Goal: Task Accomplishment & Management: Use online tool/utility

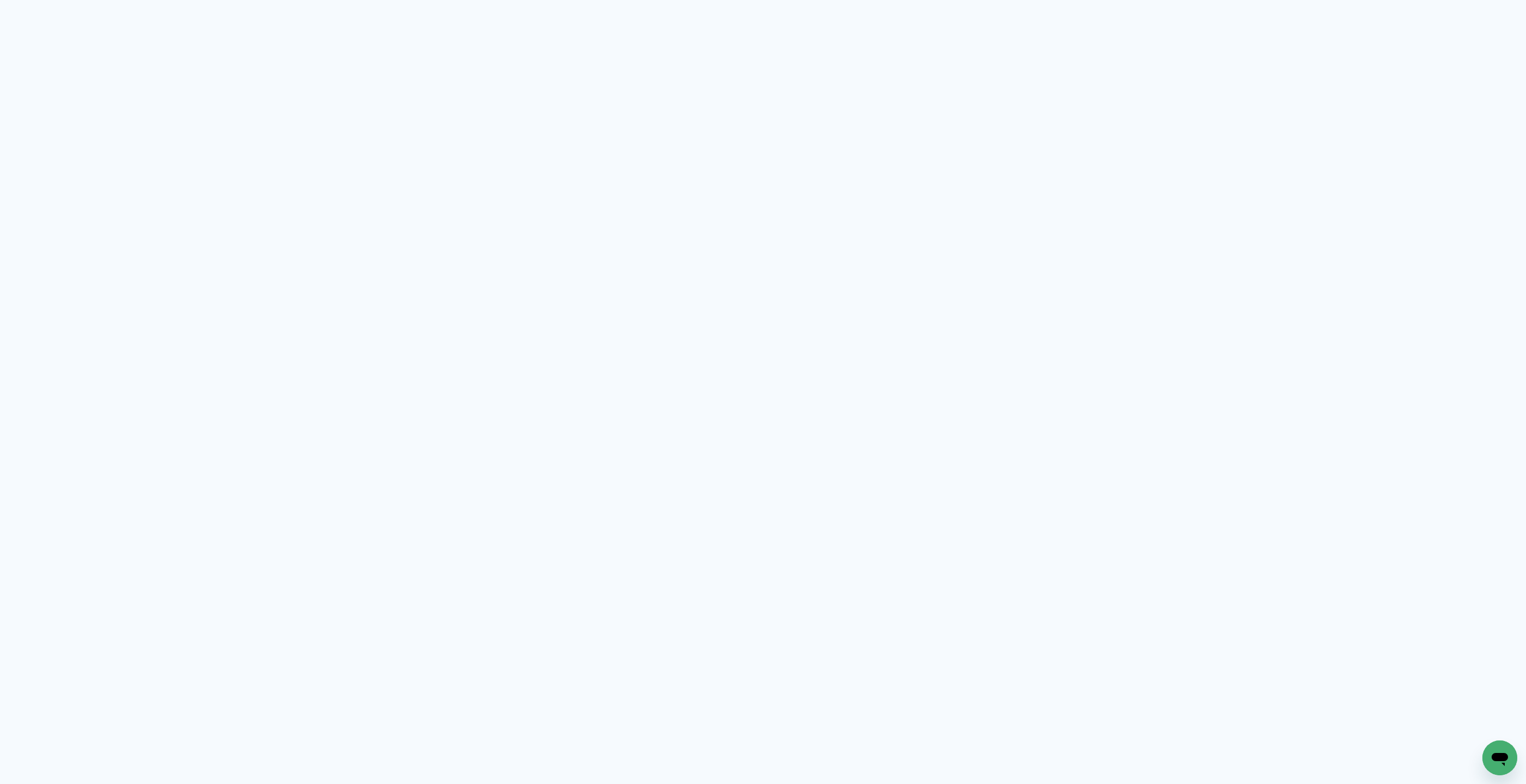
click at [749, 305] on neon-animated-pages "Prosite Website + Landing pages Proof Sistema de seleção e venda de fotos Desig…" at bounding box center [763, 392] width 1526 height 784
drag, startPoint x: 263, startPoint y: 66, endPoint x: 269, endPoint y: 56, distance: 11.7
click at [262, 66] on neon-animated-pages "Prosite Website + Landing pages Proof Sistema de seleção e venda de fotos Desig…" at bounding box center [763, 392] width 1526 height 784
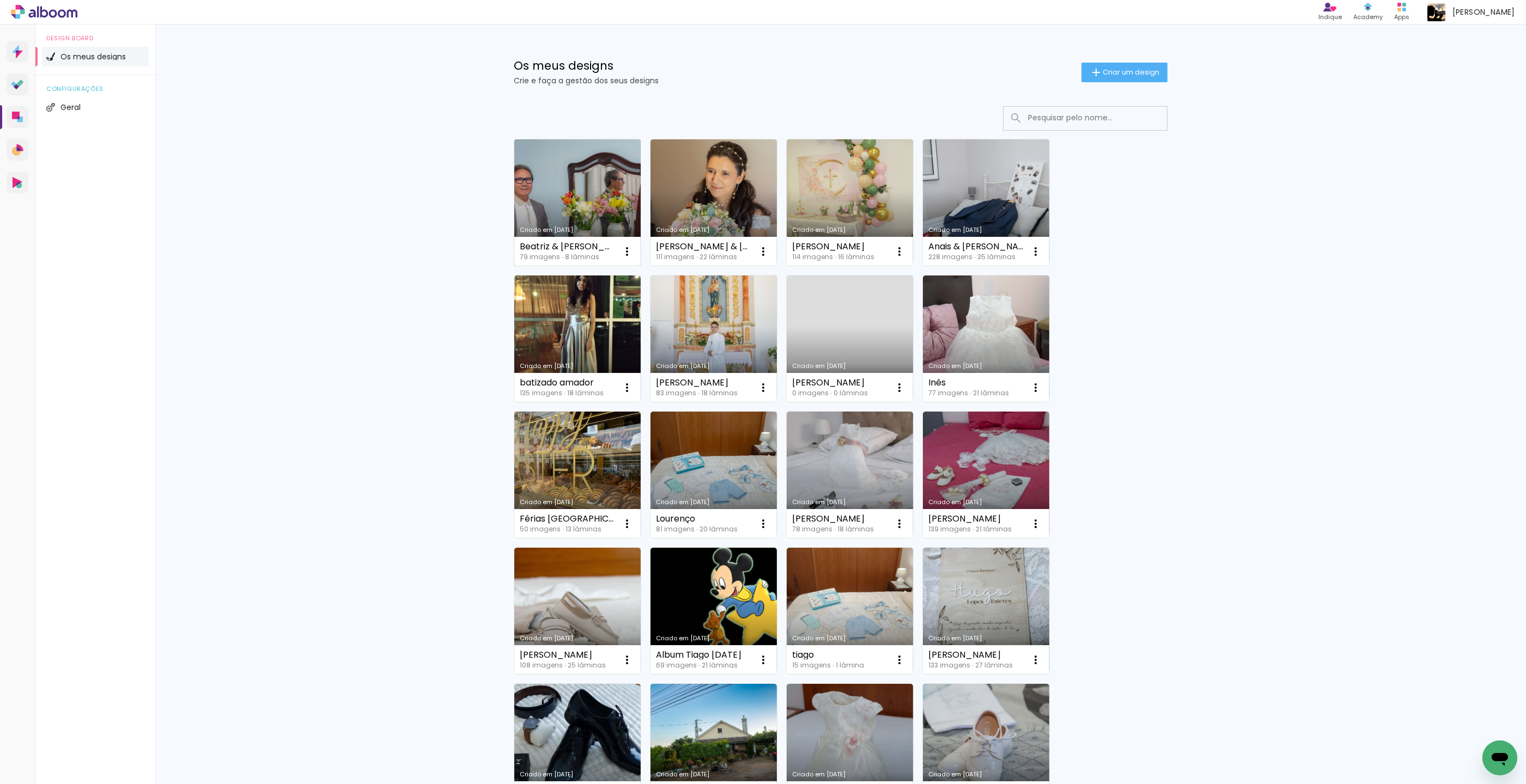
click at [579, 212] on link "Criado em [DATE]" at bounding box center [577, 202] width 126 height 126
click at [578, 205] on link "Criado em [DATE]" at bounding box center [577, 202] width 126 height 126
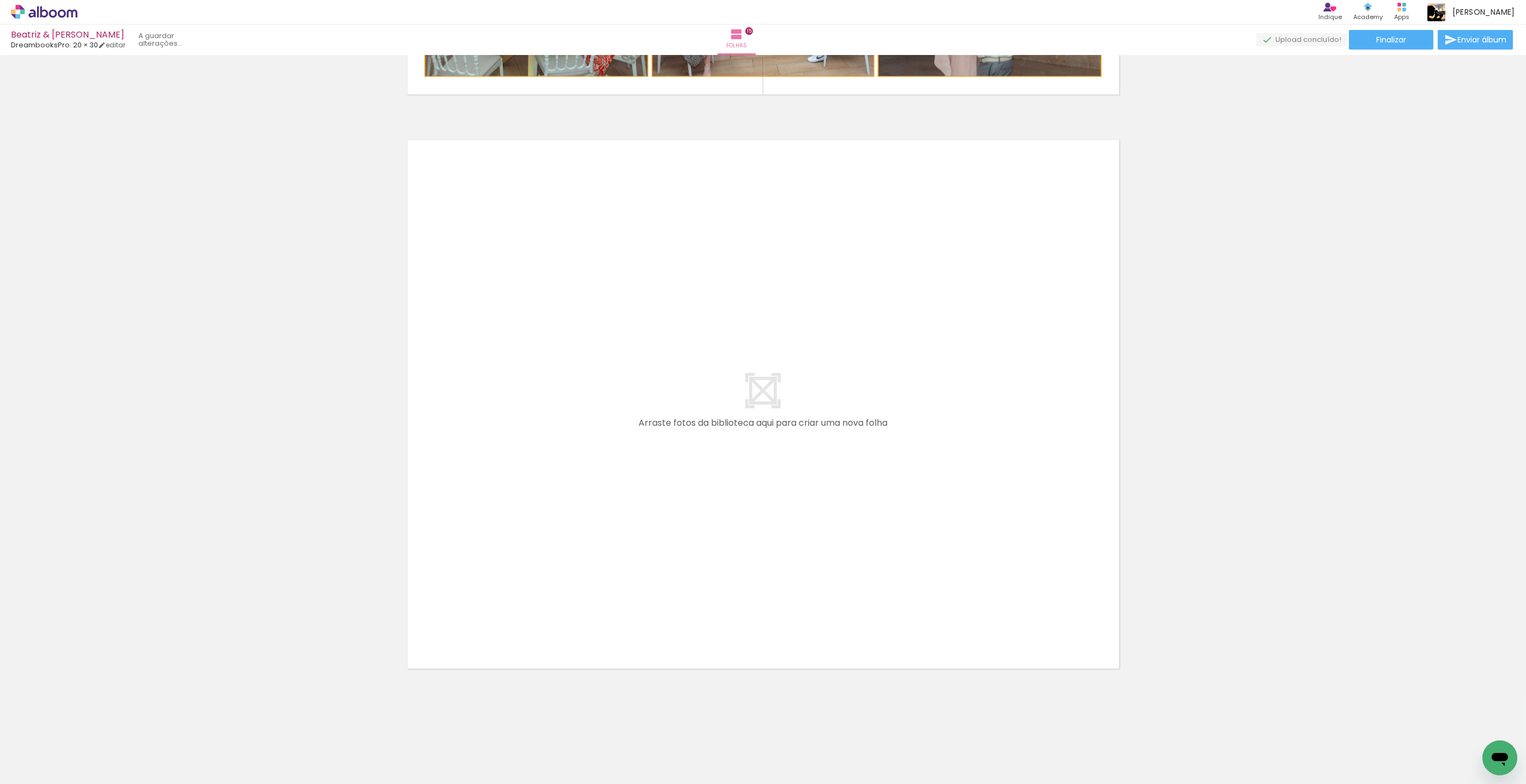
scroll to position [0, 2461]
